Goal: Information Seeking & Learning: Learn about a topic

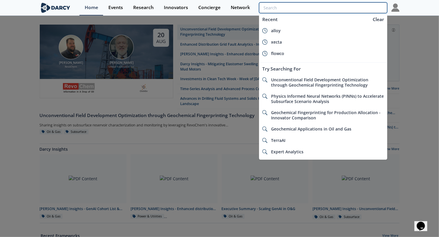
click at [369, 7] on input "search" at bounding box center [323, 7] width 128 height 11
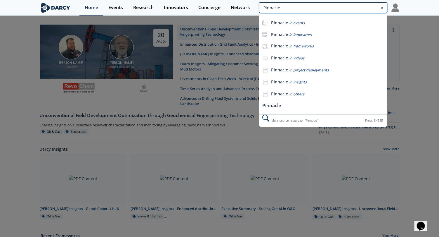
type input "Pinnacle"
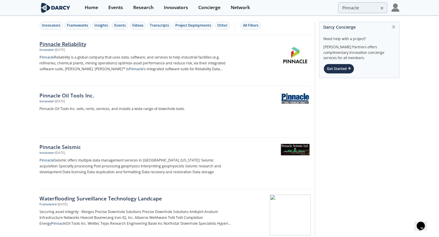
click at [80, 41] on div "Pinnacle Reliability" at bounding box center [136, 44] width 193 height 8
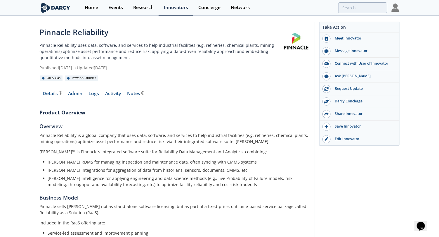
click at [113, 94] on link "Activity" at bounding box center [113, 94] width 22 height 7
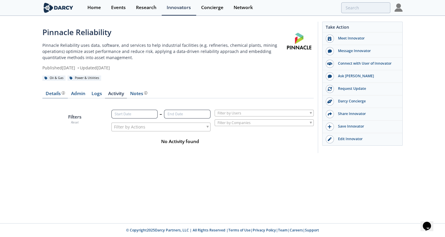
click at [61, 94] on div "Product overview, business model, technology and applications as added by the P…" at bounding box center [63, 92] width 4 height 3
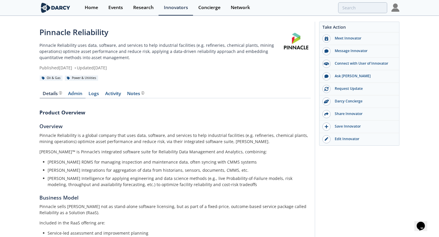
click at [73, 93] on link "Admin" at bounding box center [75, 94] width 20 height 7
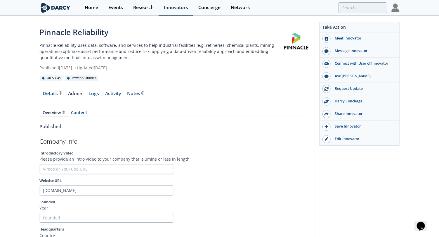
click at [107, 93] on link "Activity" at bounding box center [113, 94] width 22 height 7
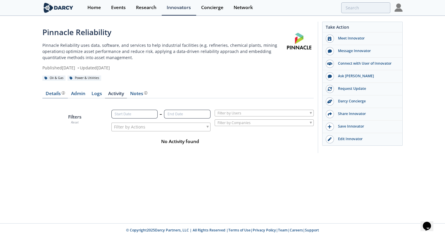
click at [54, 92] on div "Details Product overview, business model, technology and applications as added …" at bounding box center [55, 93] width 19 height 5
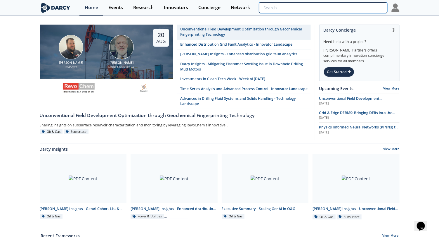
click at [360, 4] on input "search" at bounding box center [323, 7] width 128 height 11
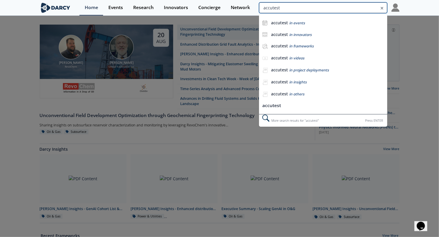
type input "accutest"
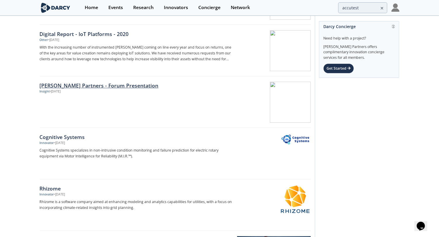
scroll to position [794, 0]
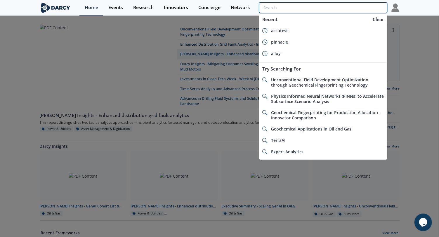
click at [362, 9] on input "search" at bounding box center [323, 7] width 128 height 11
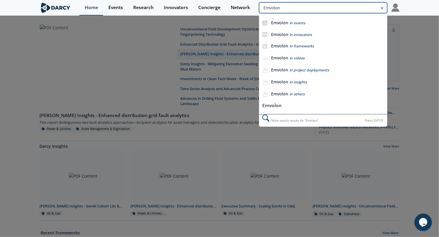
type input "Emvolon"
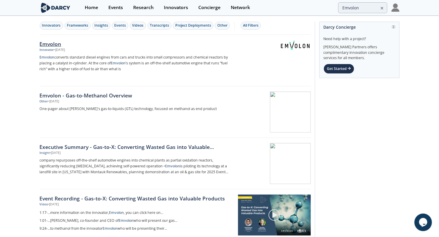
click at [52, 43] on div "Emvolon" at bounding box center [136, 44] width 193 height 8
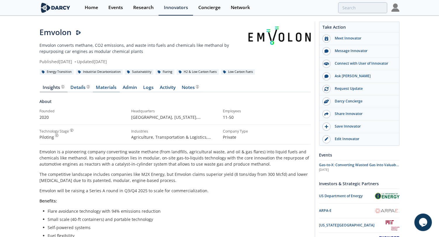
click at [117, 88] on link "Materials" at bounding box center [106, 88] width 27 height 7
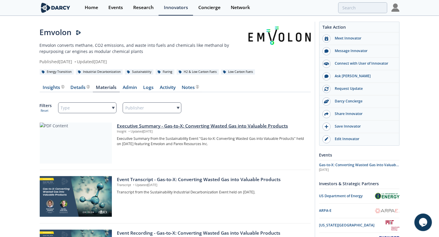
click at [150, 124] on div "Executive Summary - Gas-to-X: Converting Wasted Gas into Valuable Products" at bounding box center [212, 125] width 190 height 7
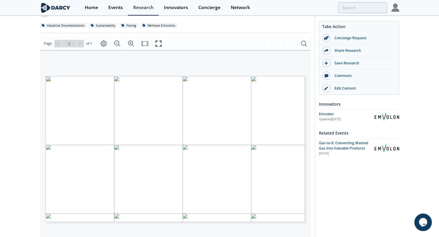
scroll to position [73, 0]
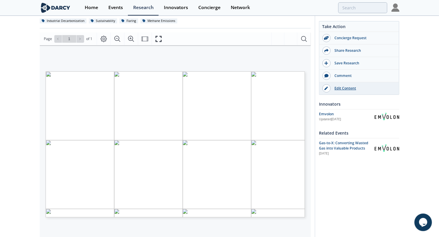
click at [349, 89] on div "Edit Content" at bounding box center [363, 88] width 65 height 5
click at [118, 6] on div "Events" at bounding box center [115, 7] width 15 height 5
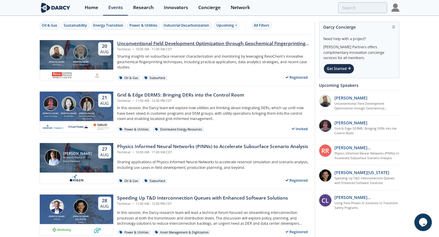
click at [157, 40] on div "Unconventional Field Development Optimization through Geochemical Fingerprintin…" at bounding box center [213, 43] width 193 height 7
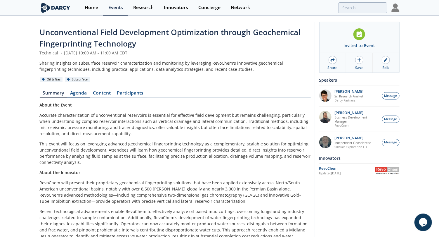
click at [74, 93] on link "Agenda" at bounding box center [78, 94] width 23 height 7
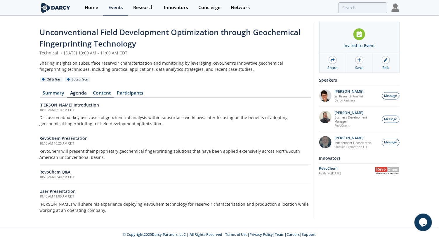
click at [98, 93] on link "Content" at bounding box center [102, 94] width 24 height 7
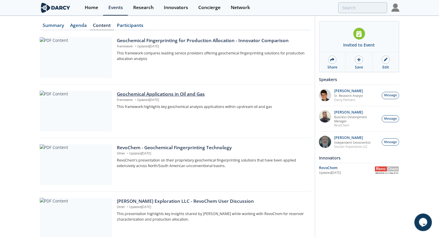
scroll to position [109, 0]
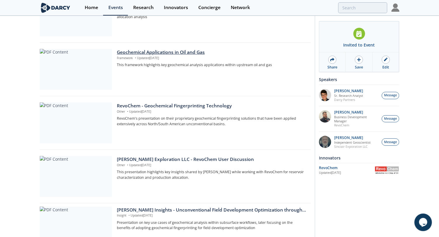
click at [179, 58] on p "Framework • Updated Aug 20, 2025" at bounding box center [212, 58] width 190 height 5
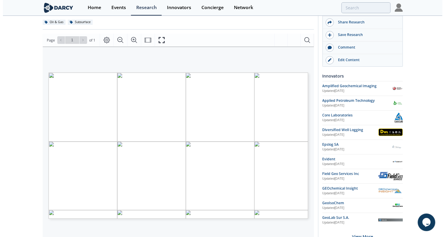
scroll to position [73, 0]
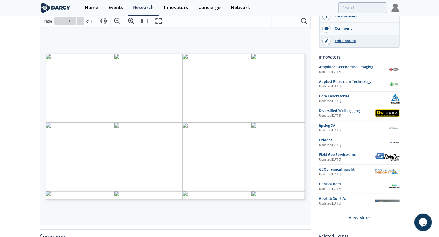
click at [352, 40] on div "Edit Content" at bounding box center [363, 40] width 65 height 5
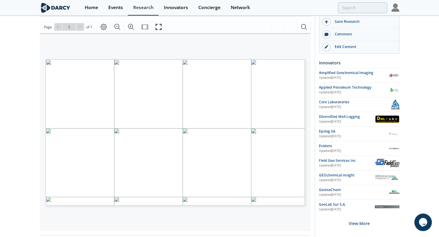
scroll to position [0, 0]
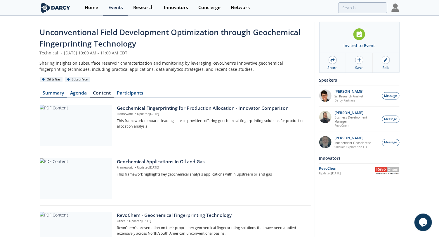
click at [57, 91] on link "Summary" at bounding box center [53, 94] width 27 height 7
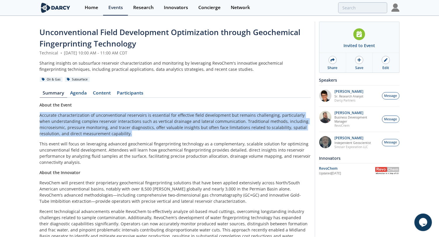
drag, startPoint x: 136, startPoint y: 131, endPoint x: 40, endPoint y: 115, distance: 97.4
click at [40, 115] on p "Accurate characterization of unconventional reservoirs is essential for effecti…" at bounding box center [175, 124] width 271 height 25
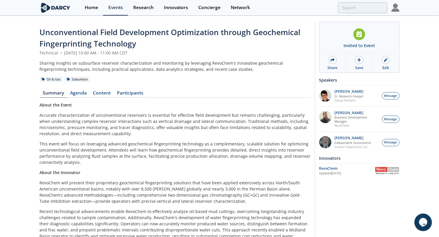
drag, startPoint x: 40, startPoint y: 115, endPoint x: 88, endPoint y: 162, distance: 67.5
click at [88, 162] on p "This event will focus on leveraging advanced geochemical fingerprinting technol…" at bounding box center [175, 152] width 271 height 25
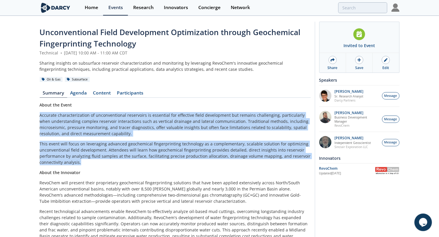
drag, startPoint x: 87, startPoint y: 163, endPoint x: 37, endPoint y: 115, distance: 68.8
click at [37, 115] on div "Unconventional Field Development Optimization through Geochemical Fingerprintin…" at bounding box center [219, 148] width 439 height 265
copy div "Accurate characterization of unconventional reservoirs is essential for effecti…"
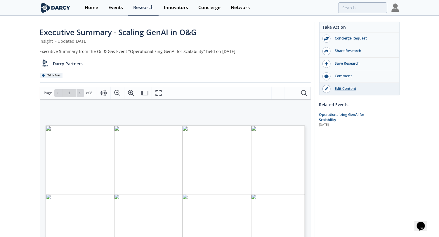
click at [341, 87] on div "Edit Content" at bounding box center [363, 88] width 65 height 5
